Goal: Information Seeking & Learning: Check status

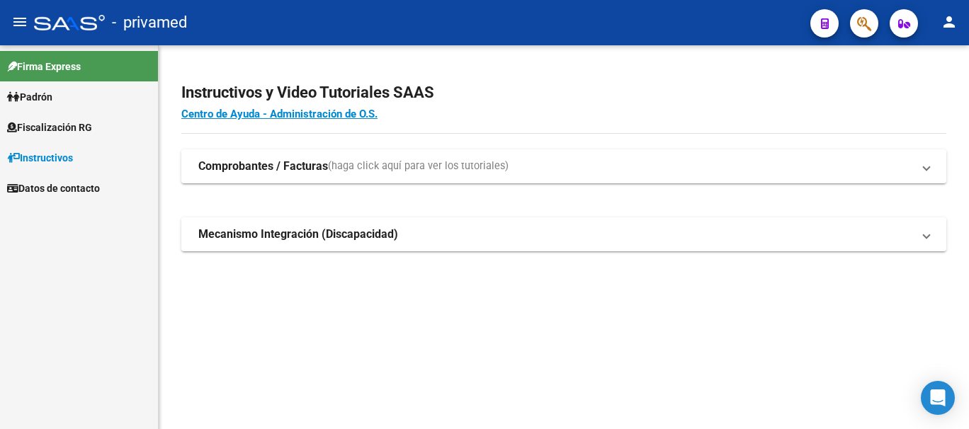
click at [312, 416] on mat-sidenav-content "Instructivos y Video Tutoriales SAAS Centro de Ayuda - Administración de O.S. C…" at bounding box center [564, 237] width 811 height 384
click at [589, 273] on div "Instructivos y Video Tutoriales SAAS Centro de Ayuda - Administración de O.S. C…" at bounding box center [564, 182] width 811 height 274
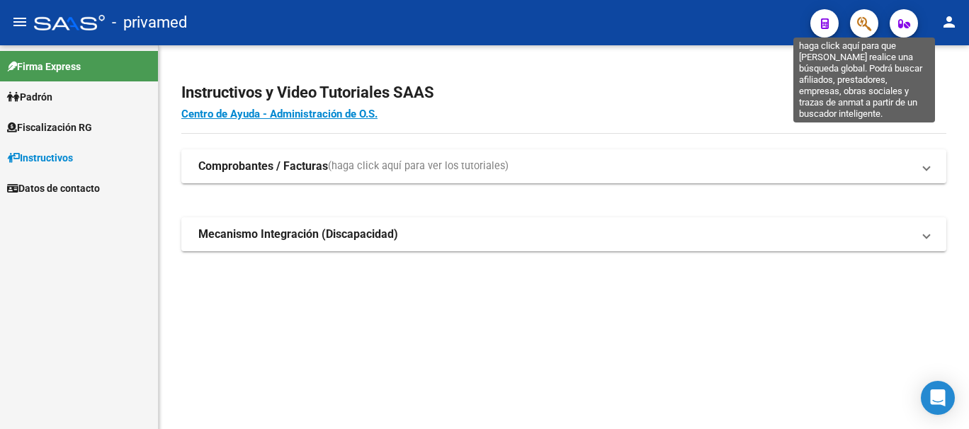
click at [862, 24] on icon "button" at bounding box center [864, 24] width 14 height 16
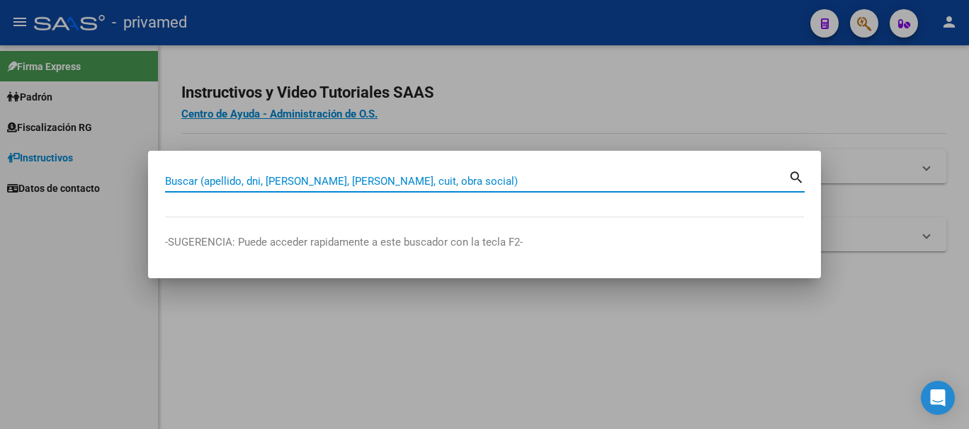
paste input "33100585"
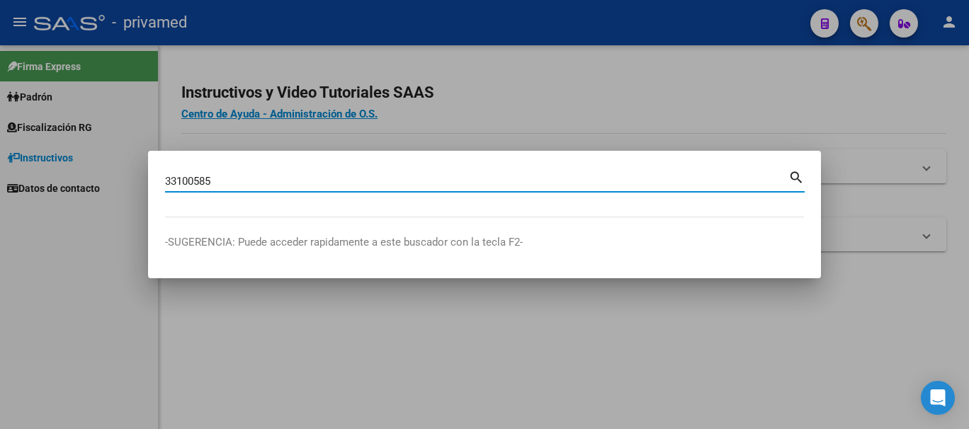
type input "33100585"
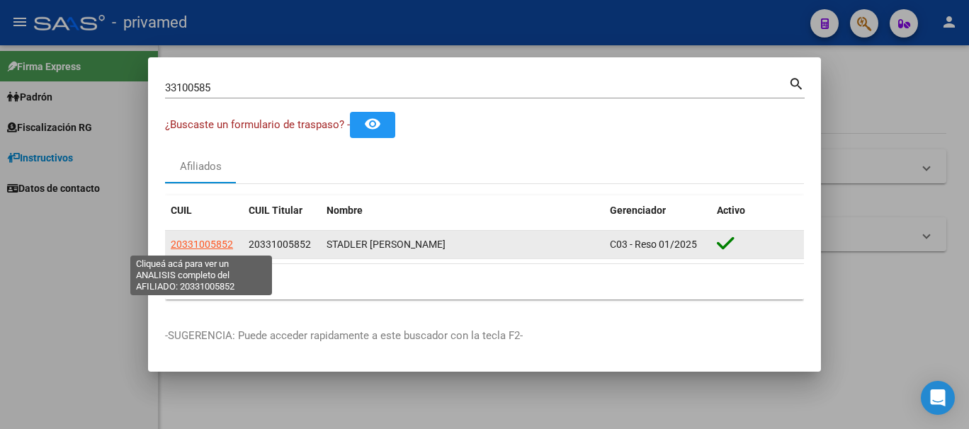
click at [206, 247] on span "20331005852" at bounding box center [202, 244] width 62 height 11
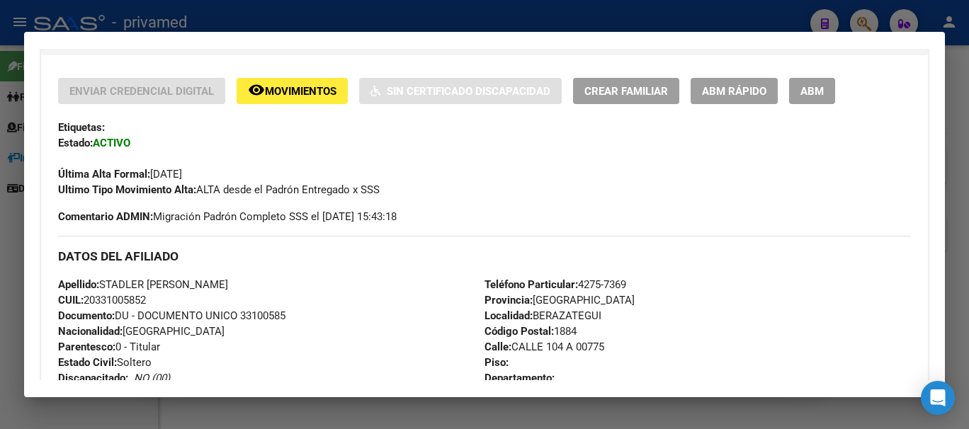
scroll to position [354, 0]
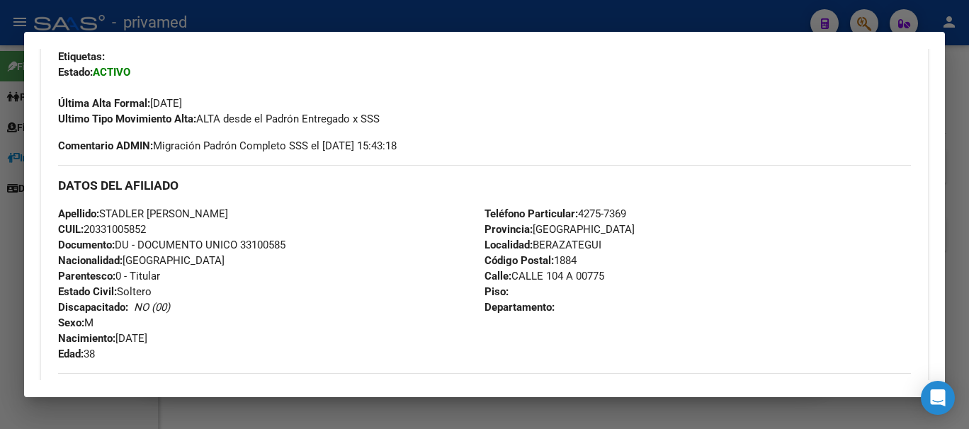
click at [123, 231] on span "CUIL: 20331005852" at bounding box center [102, 229] width 88 height 13
copy span "20331005852"
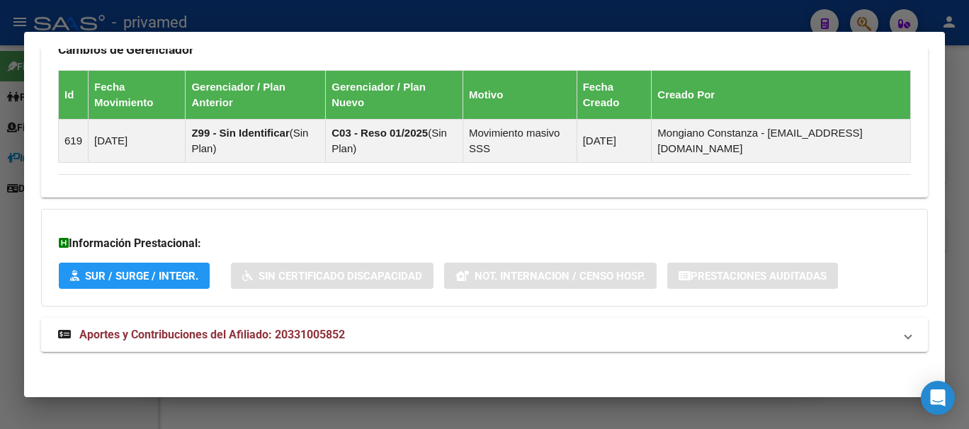
scroll to position [865, 0]
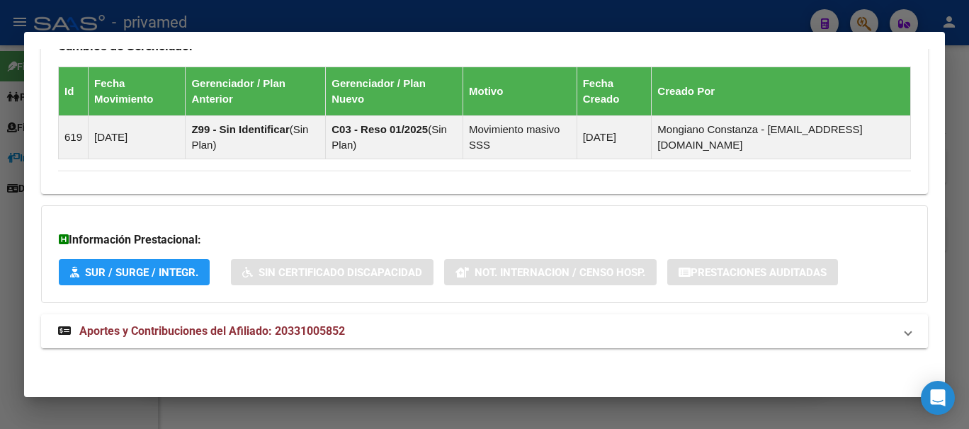
click at [370, 337] on mat-panel-title "Aportes y Contribuciones del Afiliado: 20331005852" at bounding box center [476, 331] width 836 height 17
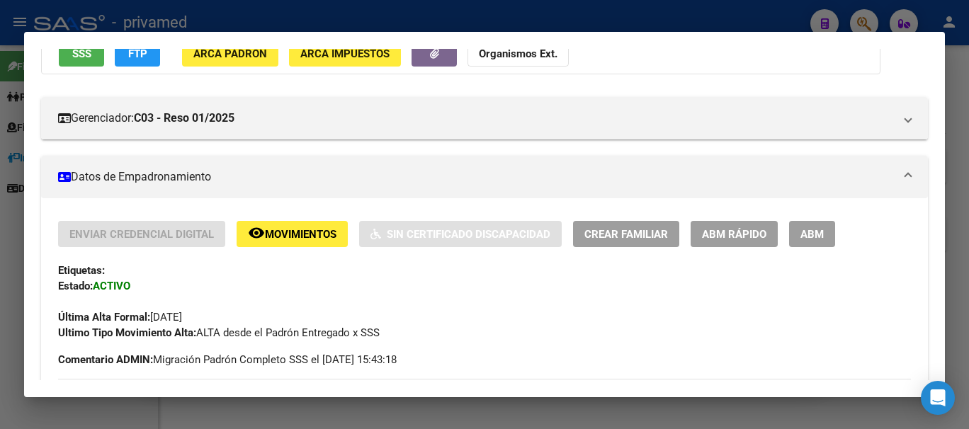
scroll to position [142, 0]
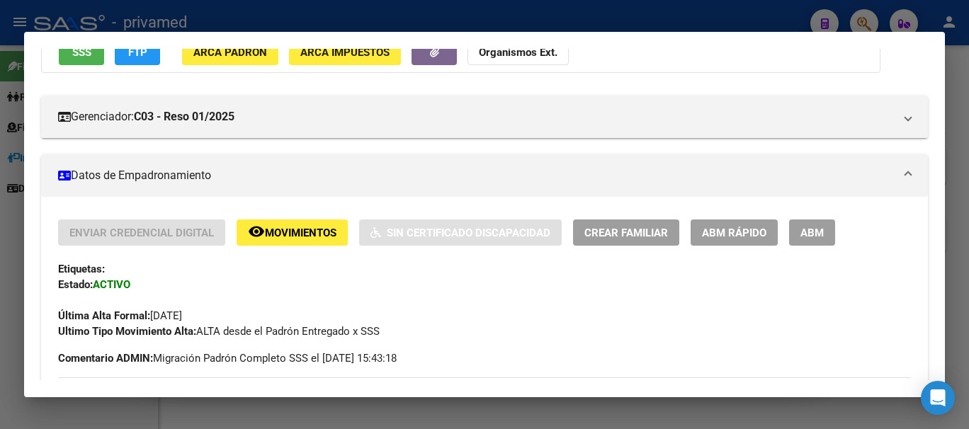
click at [734, 228] on span "ABM Rápido" at bounding box center [734, 233] width 64 height 13
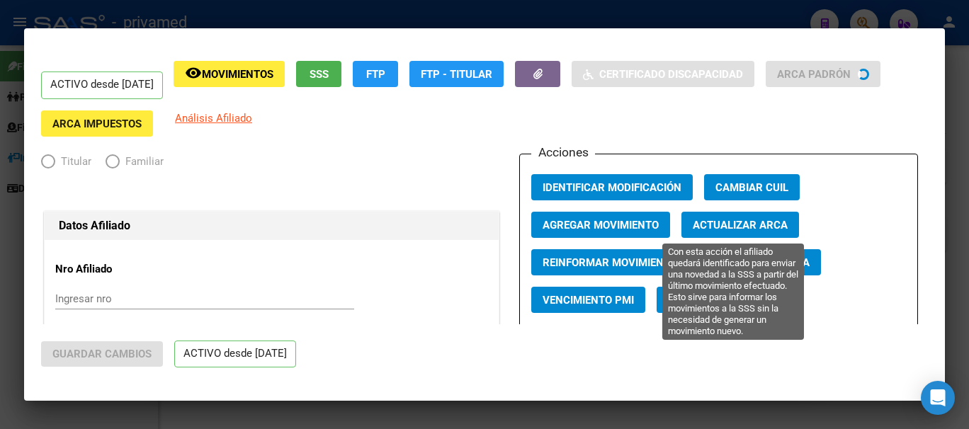
radio input "true"
type input "30-54775125-2"
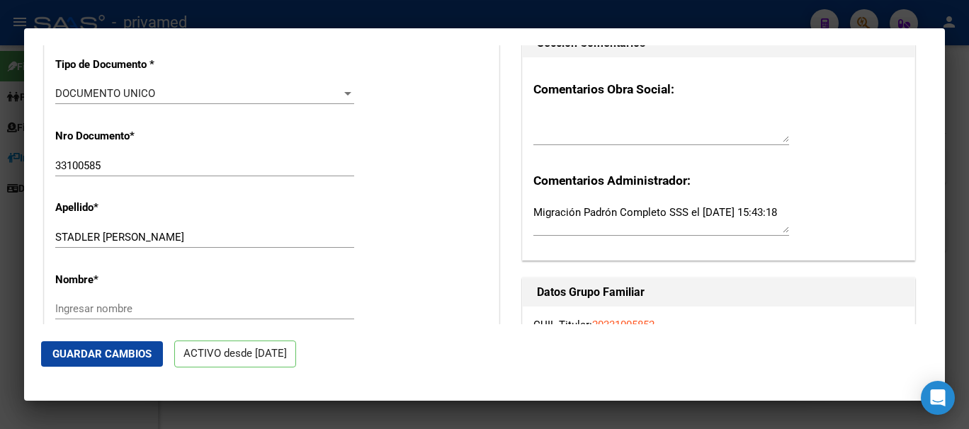
scroll to position [0, 0]
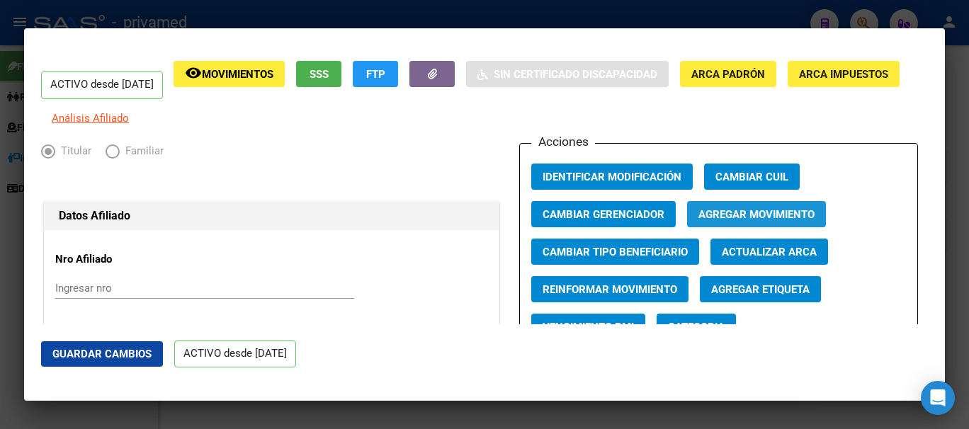
click at [784, 221] on span "Agregar Movimiento" at bounding box center [757, 214] width 116 height 13
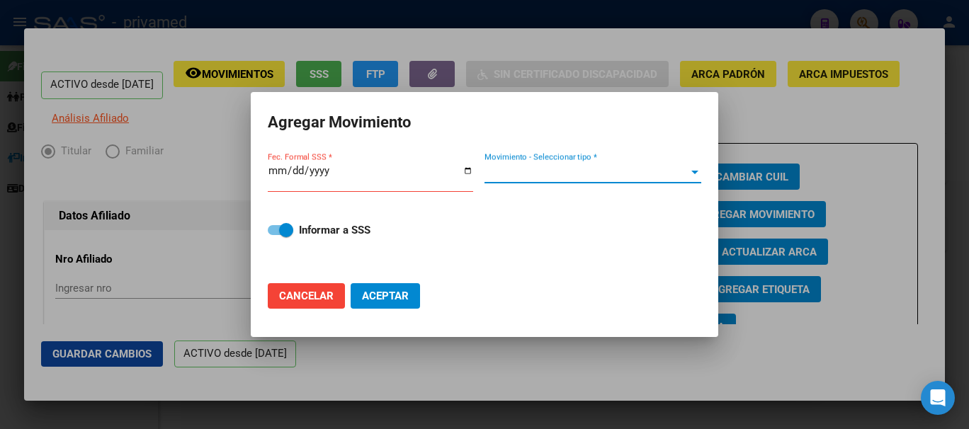
click at [548, 174] on span "Movimiento - Seleccionar tipo *" at bounding box center [587, 172] width 204 height 13
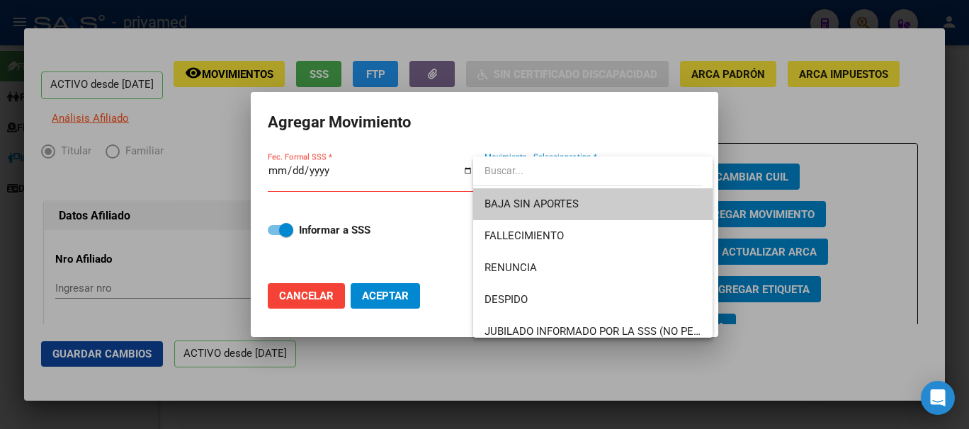
click at [328, 173] on div at bounding box center [484, 214] width 969 height 429
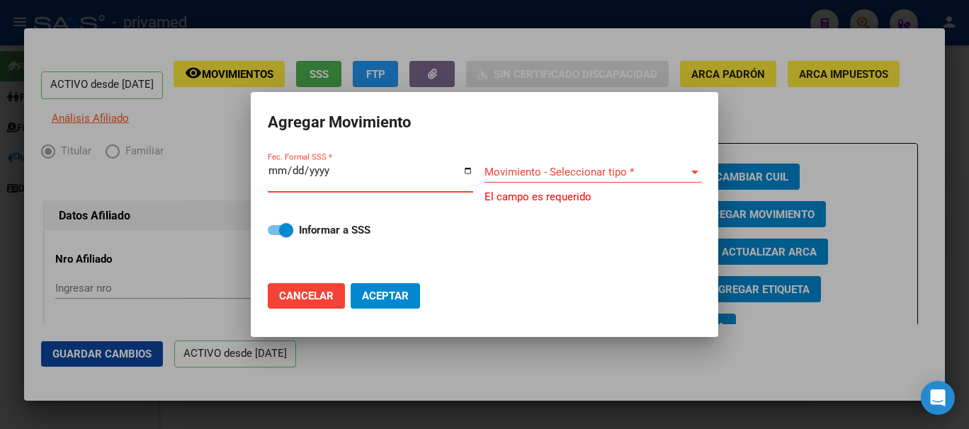
click at [275, 169] on input "Fec. Formal SSS *" at bounding box center [370, 176] width 205 height 23
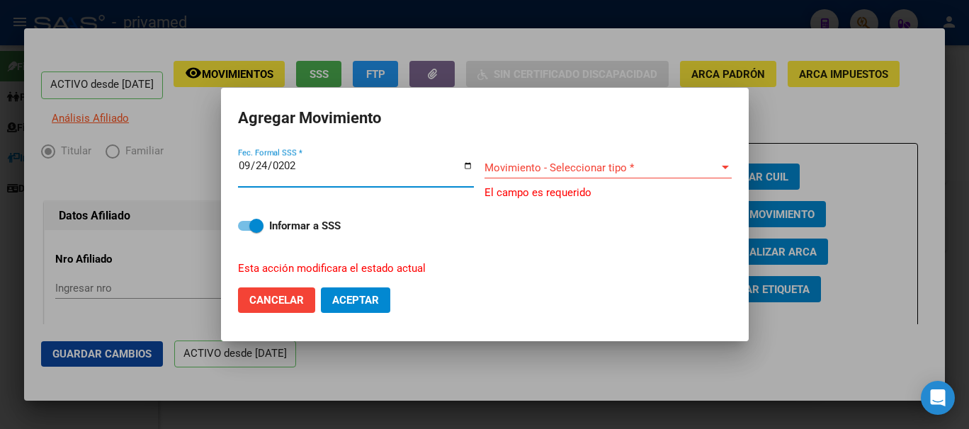
type input "[DATE]"
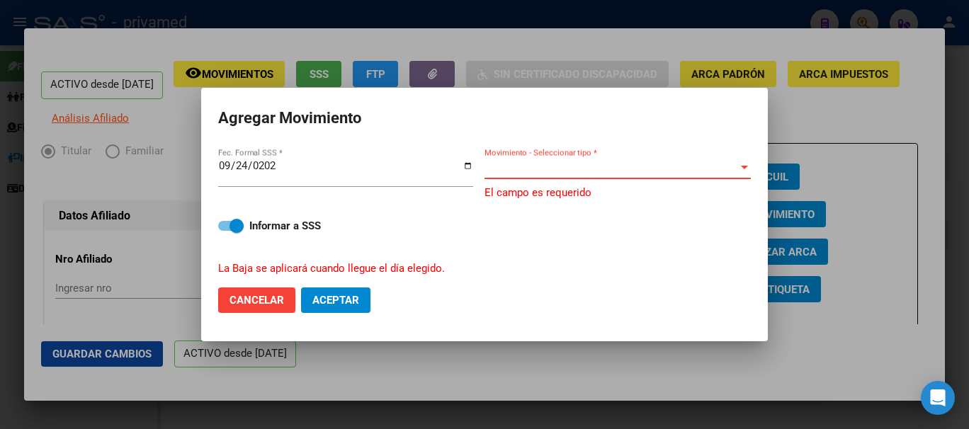
click at [514, 162] on span "Movimiento - Seleccionar tipo *" at bounding box center [612, 168] width 254 height 13
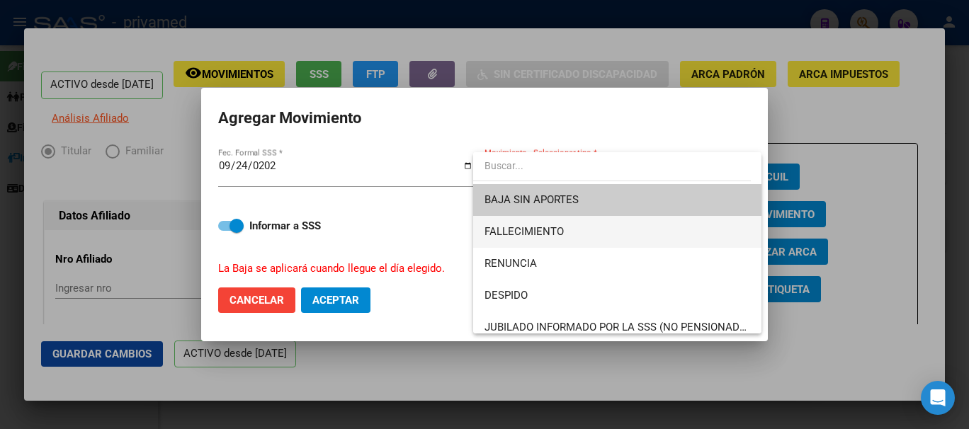
scroll to position [71, 0]
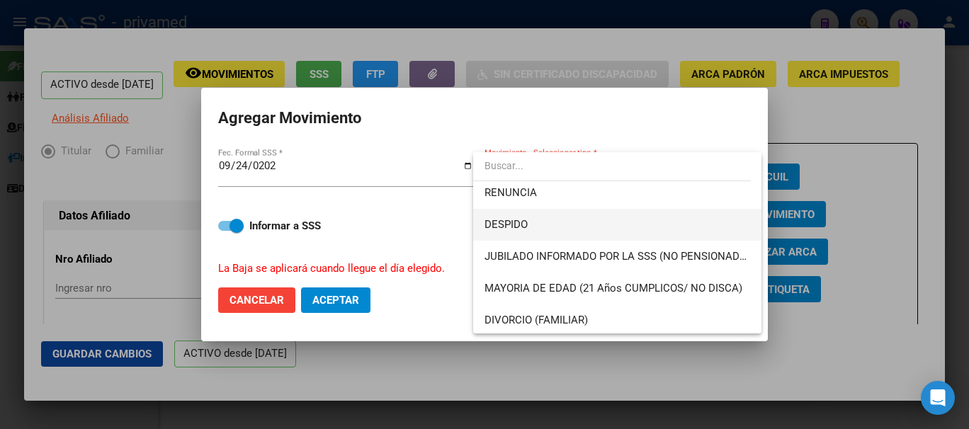
click at [575, 225] on span "DESPIDO" at bounding box center [618, 225] width 266 height 32
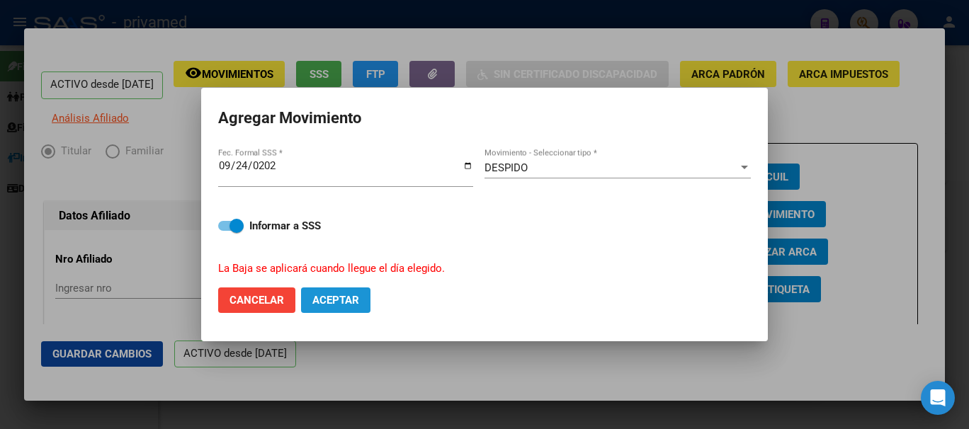
click at [342, 304] on span "Aceptar" at bounding box center [335, 300] width 47 height 13
checkbox input "false"
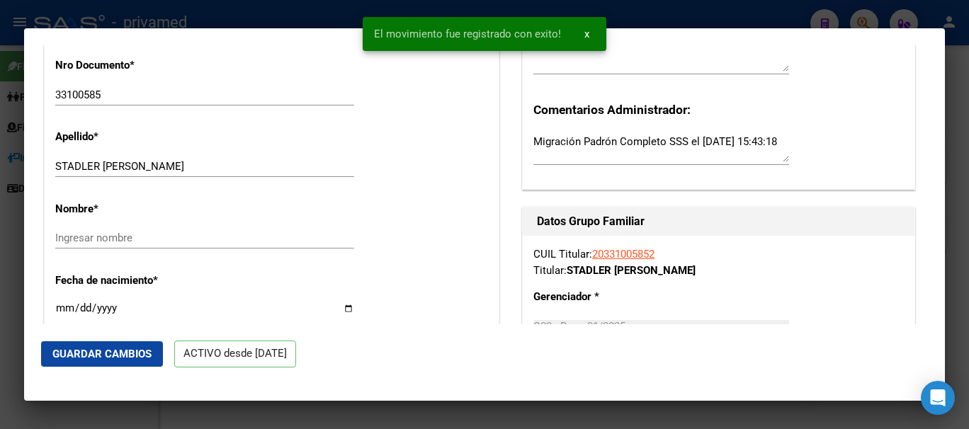
scroll to position [0, 0]
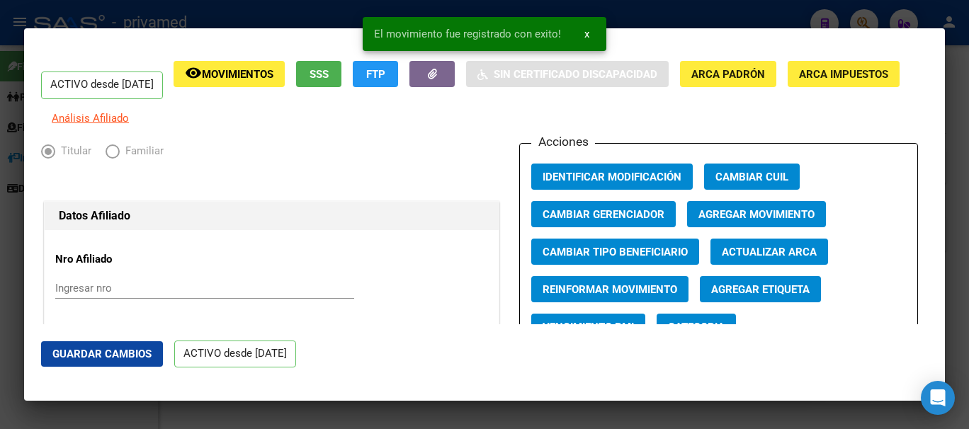
click at [961, 114] on div at bounding box center [484, 214] width 969 height 429
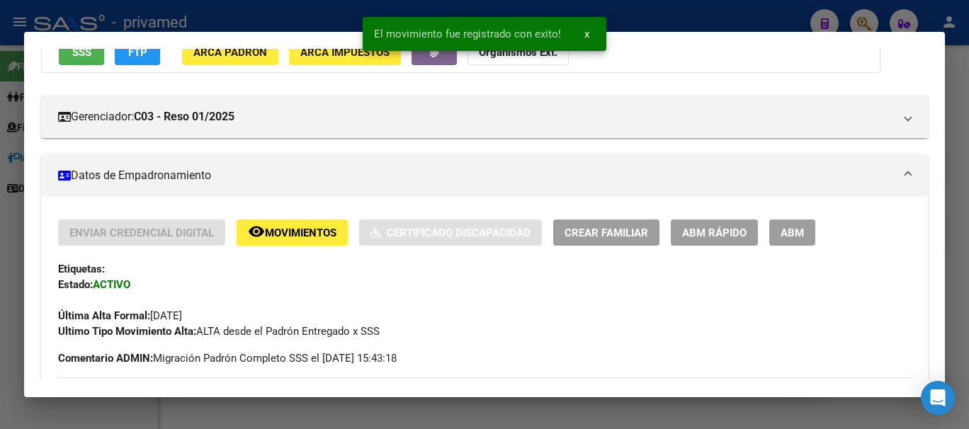
click at [961, 114] on div at bounding box center [484, 214] width 969 height 429
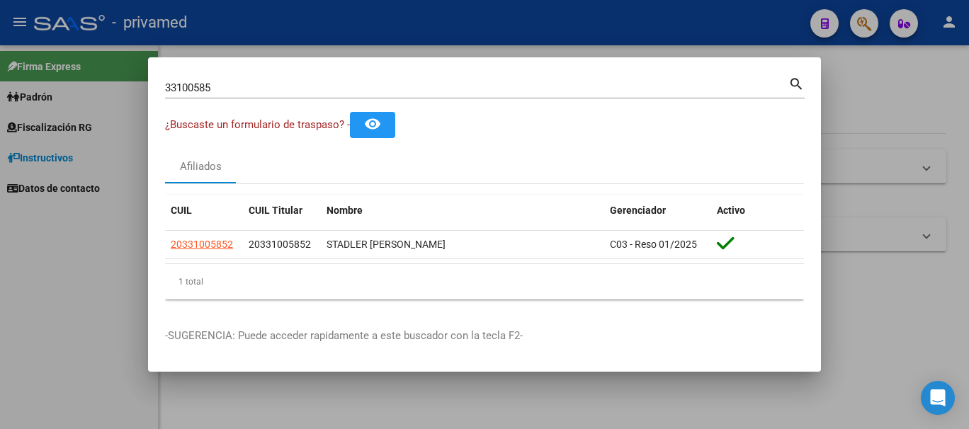
click at [877, 316] on div at bounding box center [484, 214] width 969 height 429
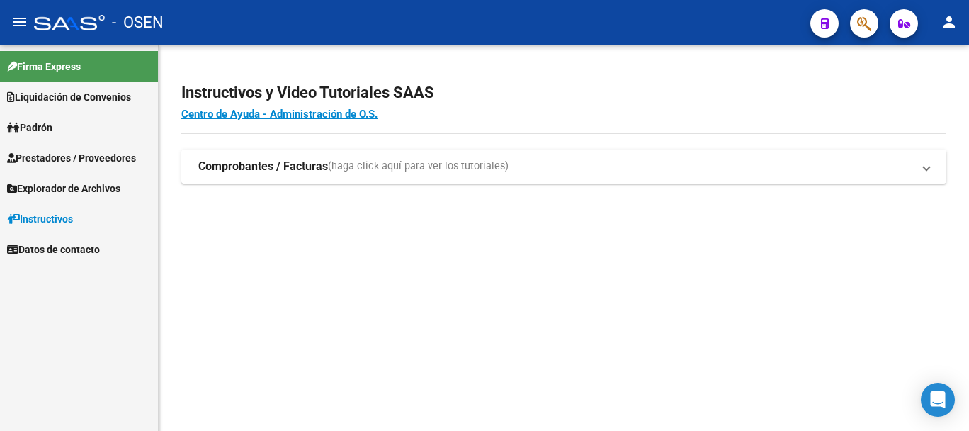
click at [304, 174] on strong "Comprobantes / Facturas" at bounding box center [263, 167] width 130 height 16
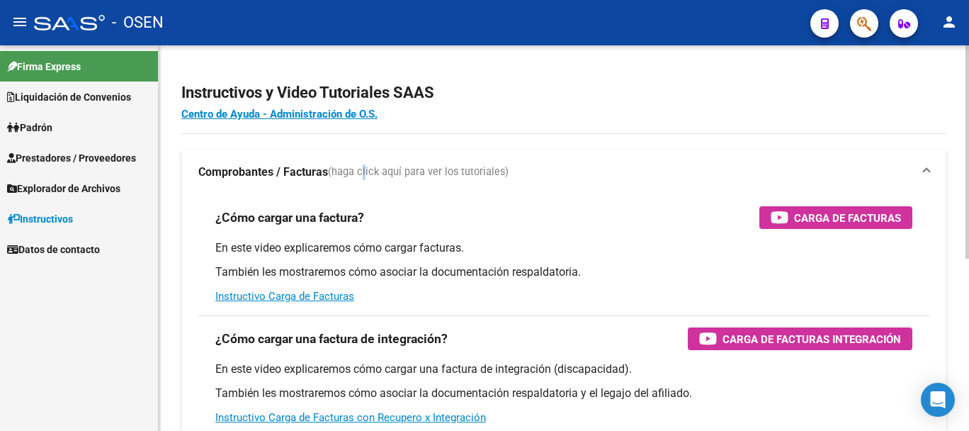
click at [361, 162] on mat-expansion-panel-header "Comprobantes / Facturas (haga click aquí para ver los tutoriales)" at bounding box center [563, 171] width 765 height 45
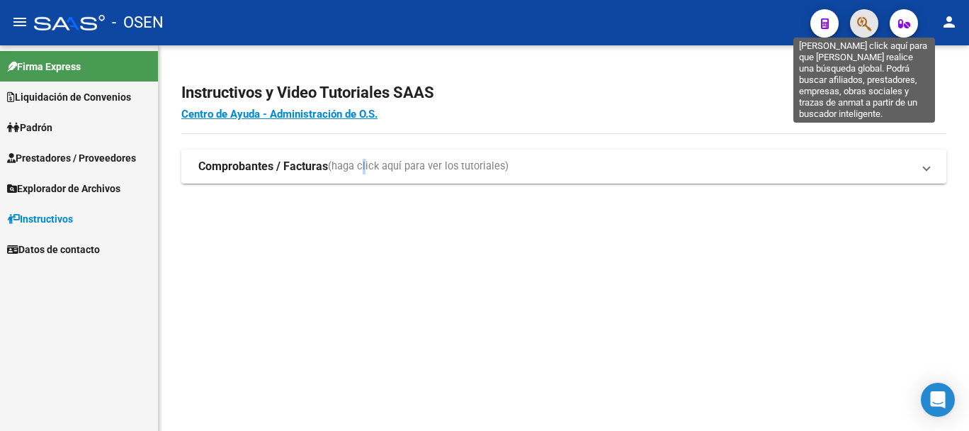
click at [864, 25] on icon "button" at bounding box center [864, 24] width 14 height 16
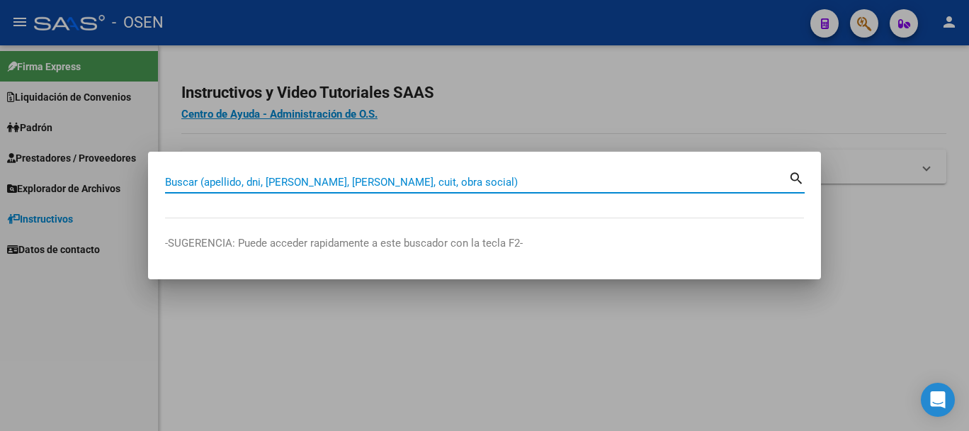
paste input "36308356"
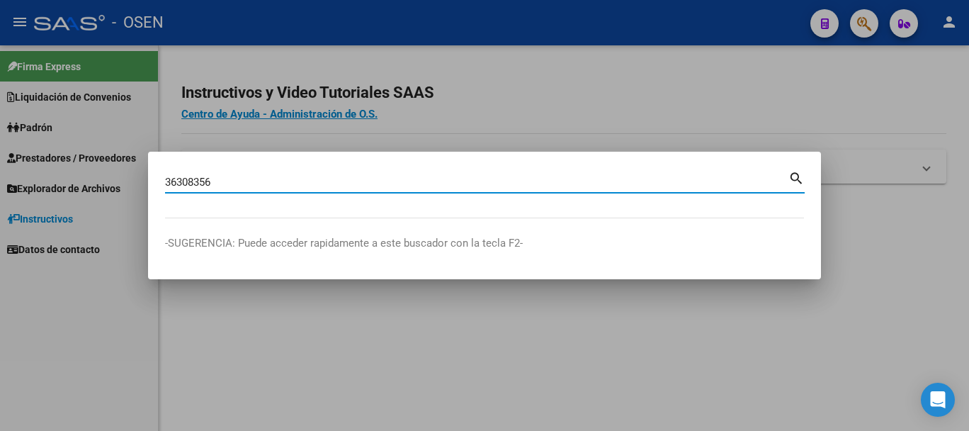
type input "36308356"
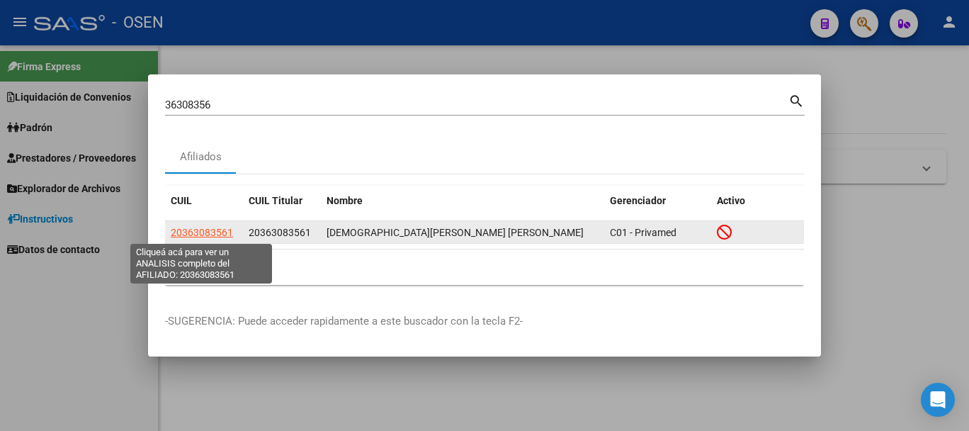
click at [193, 235] on span "20363083561" at bounding box center [202, 232] width 62 height 11
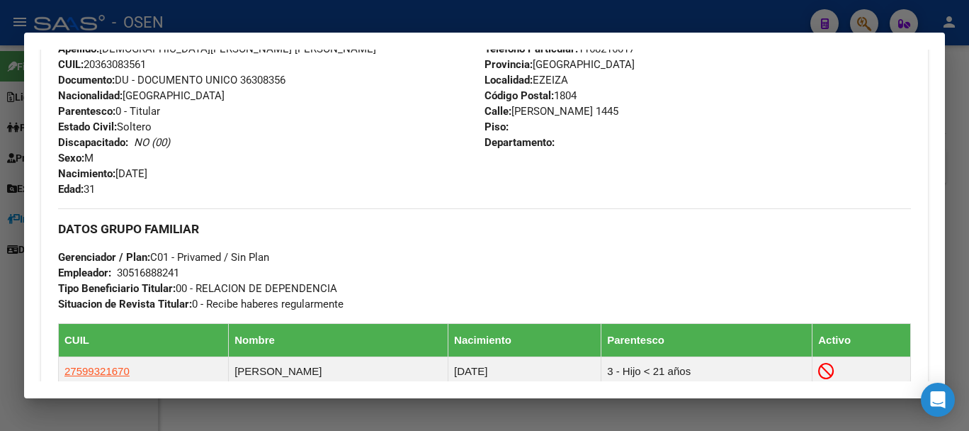
scroll to position [776, 0]
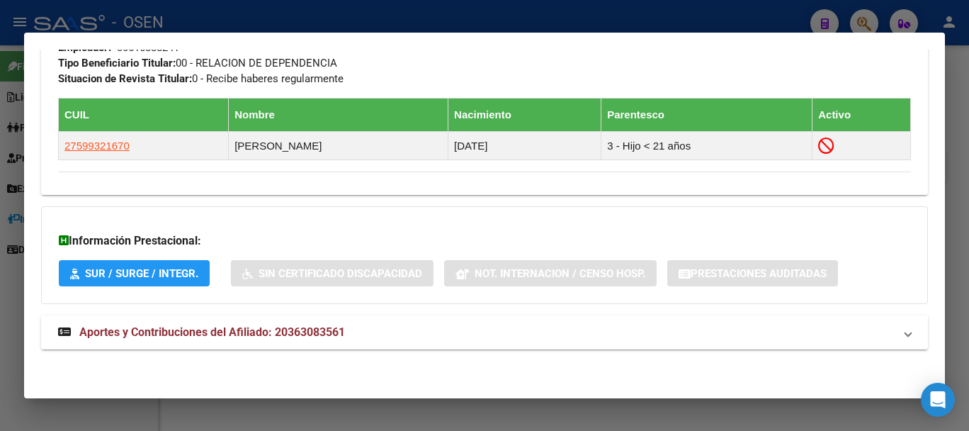
click at [314, 326] on span "Aportes y Contribuciones del Afiliado: 20363083561" at bounding box center [212, 331] width 266 height 13
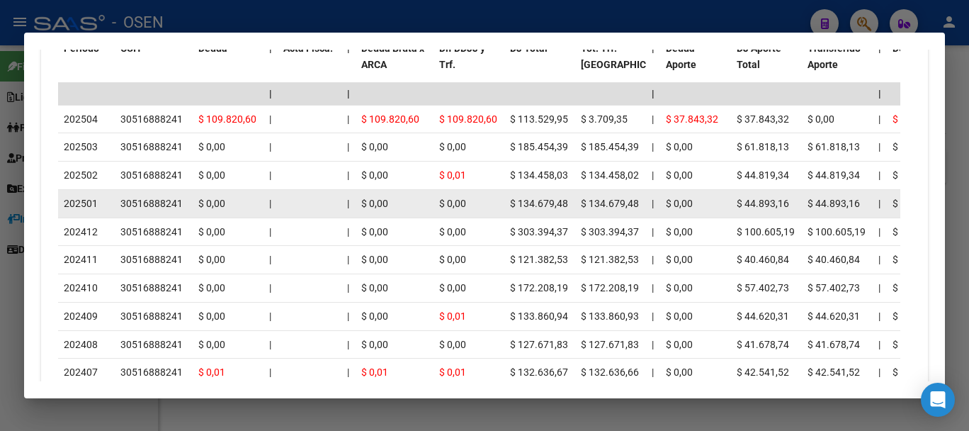
scroll to position [1355, 0]
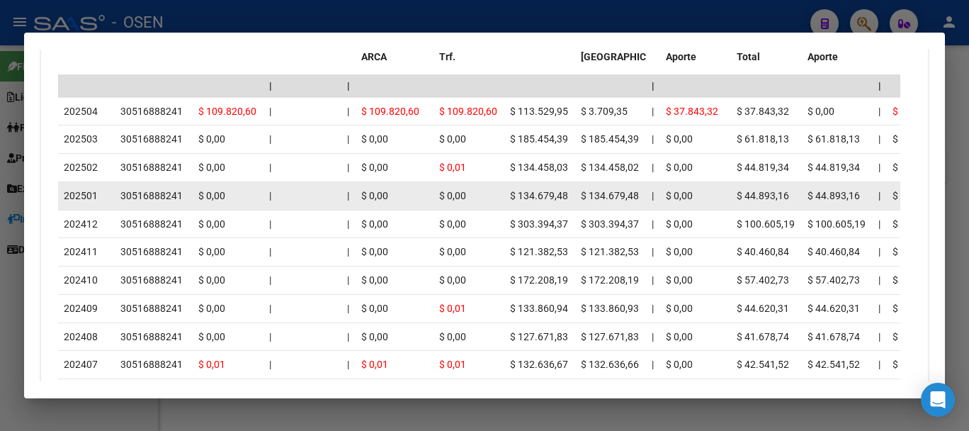
drag, startPoint x: 570, startPoint y: 193, endPoint x: 497, endPoint y: 201, distance: 73.5
click at [580, 210] on datatable-body-cell "$ 134.679,48" at bounding box center [610, 196] width 71 height 28
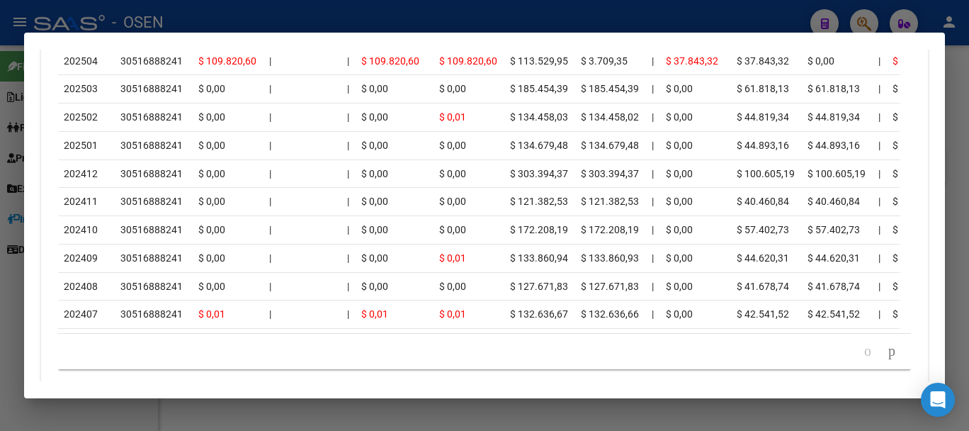
scroll to position [1335, 0]
